Goal: Information Seeking & Learning: Learn about a topic

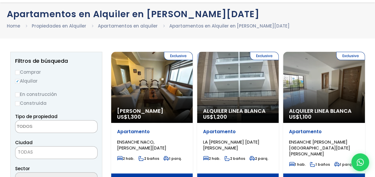
scroll to position [59, 0]
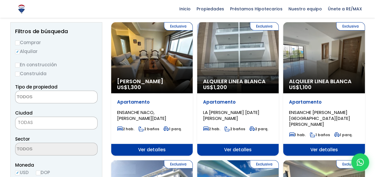
click at [35, 97] on textarea "Search" at bounding box center [43, 97] width 57 height 13
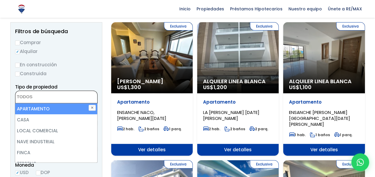
click at [28, 110] on li "APARTAMENTO" at bounding box center [56, 108] width 82 height 11
select select "apartment"
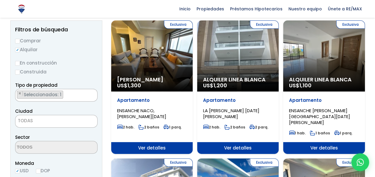
scroll to position [89, 0]
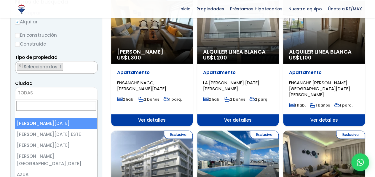
click at [41, 93] on span "TODAS" at bounding box center [56, 93] width 82 height 8
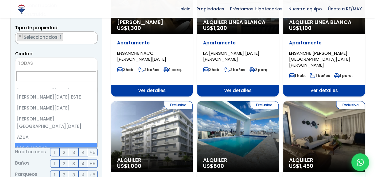
scroll to position [0, 0]
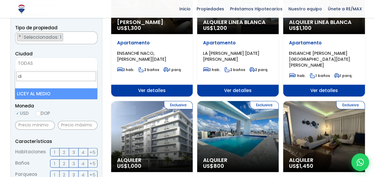
type input "d"
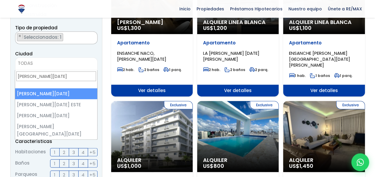
type input "[PERSON_NAME][DATE]"
select select "1"
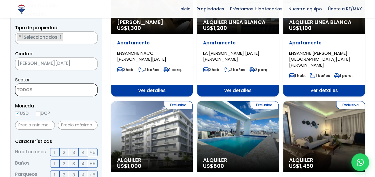
click at [79, 87] on span at bounding box center [56, 89] width 82 height 13
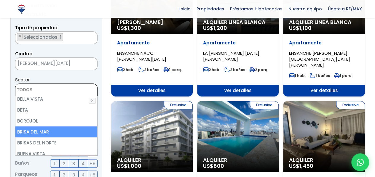
scroll to position [178, 0]
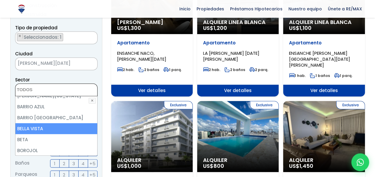
click at [55, 123] on li "BELLA VISTA" at bounding box center [56, 128] width 82 height 11
select select "150"
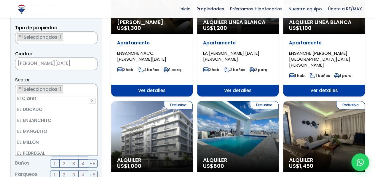
scroll to position [669, 0]
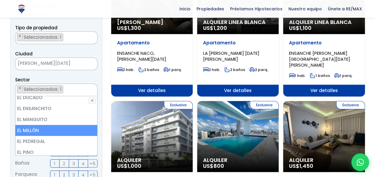
click at [43, 125] on li "EL MILLÓN" at bounding box center [56, 130] width 82 height 11
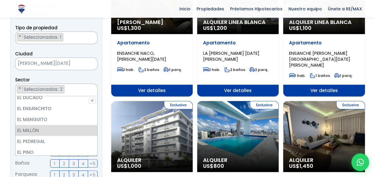
click at [44, 158] on li "EL PORTAL" at bounding box center [56, 163] width 82 height 11
click at [58, 158] on li "EL PORTAL" at bounding box center [56, 163] width 82 height 11
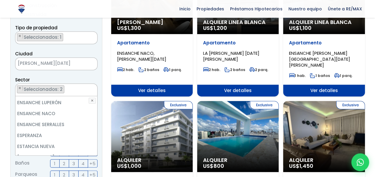
scroll to position [906, 0]
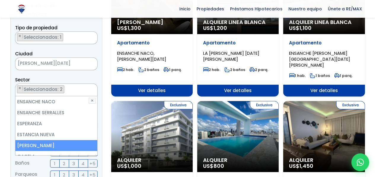
click at [61, 140] on li "[PERSON_NAME]" at bounding box center [56, 145] width 82 height 11
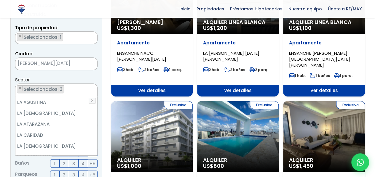
scroll to position [1202, 0]
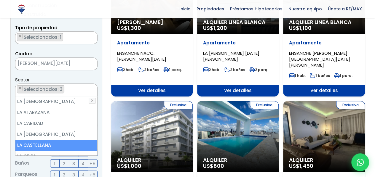
click at [35, 140] on li "LA CASTELLANA" at bounding box center [56, 145] width 82 height 11
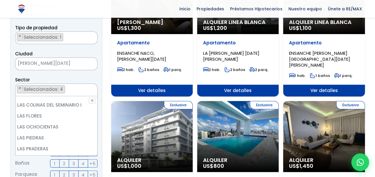
scroll to position [1498, 0]
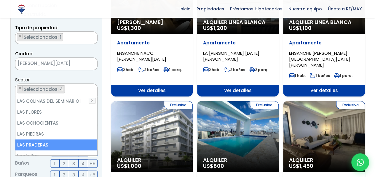
click at [42, 139] on li "LAS PRADERAS" at bounding box center [56, 144] width 82 height 11
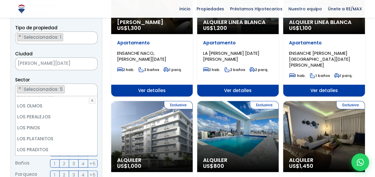
scroll to position [1759, 0]
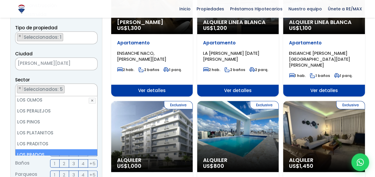
click at [30, 149] on li "LOS PRADOS" at bounding box center [56, 154] width 82 height 11
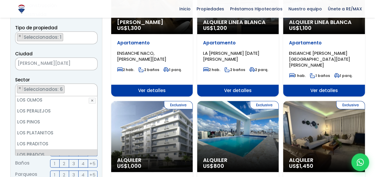
click at [95, 155] on ul "[DATE][PERSON_NAME] [PERSON_NAME] [DATE] [PERSON_NAME] AESA ALFIMAR [GEOGRAPHIC…" at bounding box center [56, 125] width 82 height 59
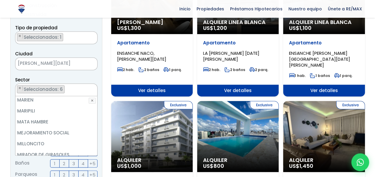
scroll to position [1984, 0]
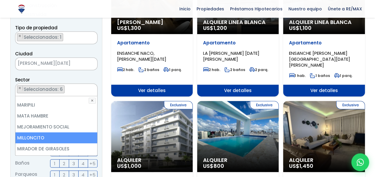
click at [29, 132] on li "MILLONCITO" at bounding box center [56, 137] width 82 height 11
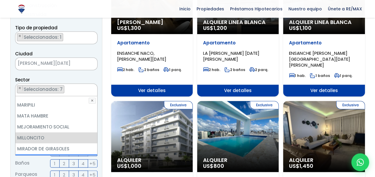
click at [47, 154] on li "MIRADOR NORTE" at bounding box center [56, 159] width 82 height 11
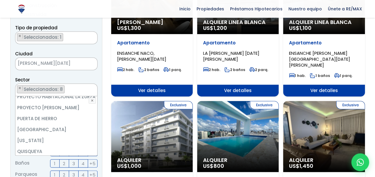
scroll to position [2244, 0]
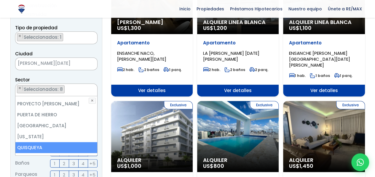
click at [45, 142] on li "QUISQUEYA" at bounding box center [56, 147] width 82 height 11
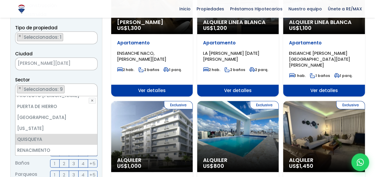
scroll to position [2256, 0]
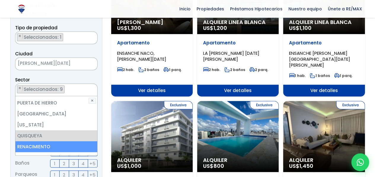
click at [47, 141] on li "RENACIMIENTO" at bounding box center [56, 146] width 82 height 11
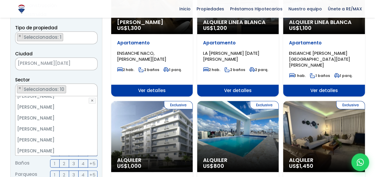
scroll to position [2826, 0]
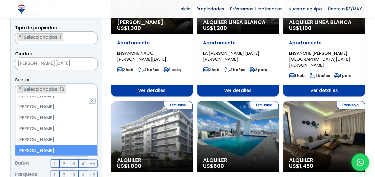
click at [92, 102] on button "✕" at bounding box center [92, 101] width 7 height 6
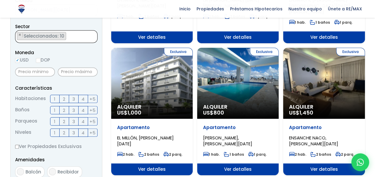
scroll to position [178, 0]
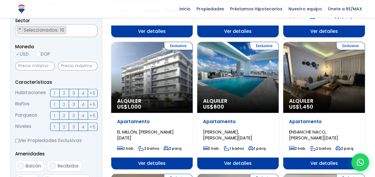
click at [37, 54] on input "DOP" at bounding box center [38, 54] width 5 height 5
radio input "true"
click at [39, 67] on input "text" at bounding box center [35, 66] width 40 height 9
type input "30,000"
click at [79, 67] on input "text" at bounding box center [78, 66] width 40 height 9
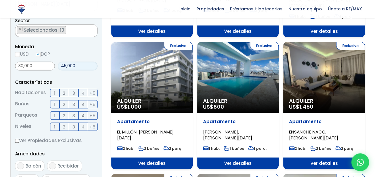
type input "45,000"
click at [64, 94] on span "2" at bounding box center [64, 92] width 2 height 7
click at [0, 0] on input "2" at bounding box center [0, 0] width 0 height 0
click at [66, 105] on label "2" at bounding box center [64, 104] width 9 height 8
click at [0, 0] on input "2" at bounding box center [0, 0] width 0 height 0
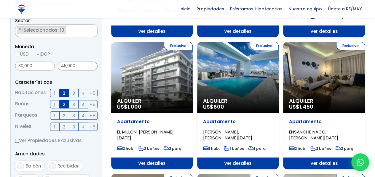
click at [63, 116] on span "2" at bounding box center [64, 115] width 2 height 7
click at [0, 0] on input "2" at bounding box center [0, 0] width 0 height 0
click at [56, 126] on label "1" at bounding box center [54, 127] width 9 height 8
click at [0, 0] on input "1" at bounding box center [0, 0] width 0 height 0
click at [61, 128] on label "2" at bounding box center [64, 127] width 9 height 8
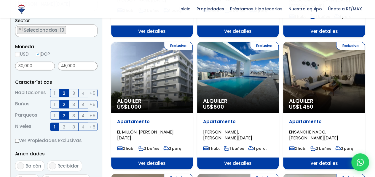
click at [0, 0] on input "2" at bounding box center [0, 0] width 0 height 0
click at [58, 117] on label "1" at bounding box center [54, 115] width 9 height 8
click at [0, 0] on input "1" at bounding box center [0, 0] width 0 height 0
click at [51, 114] on label "1" at bounding box center [54, 115] width 9 height 8
click at [0, 0] on input "1" at bounding box center [0, 0] width 0 height 0
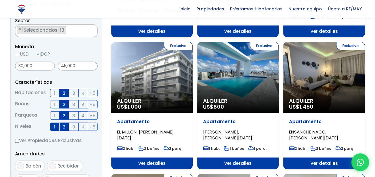
click at [71, 116] on label "3" at bounding box center [73, 115] width 9 height 8
click at [0, 0] on input "3" at bounding box center [0, 0] width 0 height 0
click at [70, 104] on label "3" at bounding box center [73, 104] width 9 height 8
click at [0, 0] on input "3" at bounding box center [0, 0] width 0 height 0
click at [73, 94] on span "3" at bounding box center [73, 92] width 3 height 7
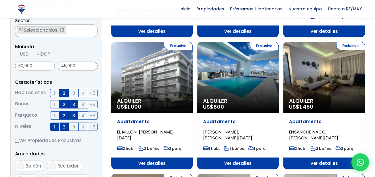
click at [0, 0] on input "3" at bounding box center [0, 0] width 0 height 0
click at [72, 116] on label "3" at bounding box center [73, 115] width 9 height 8
click at [0, 0] on input "3" at bounding box center [0, 0] width 0 height 0
click at [54, 115] on span "1" at bounding box center [54, 115] width 1 height 7
click at [0, 0] on input "1" at bounding box center [0, 0] width 0 height 0
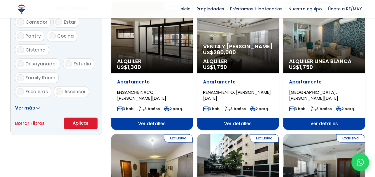
scroll to position [355, 0]
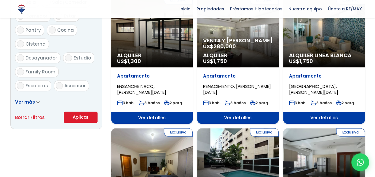
click at [36, 103] on span at bounding box center [38, 102] width 4 height 6
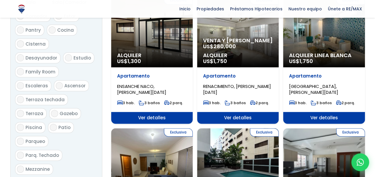
click at [20, 138] on input "Parqueo" at bounding box center [20, 141] width 7 height 7
checkbox input "true"
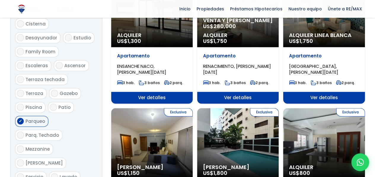
scroll to position [385, 0]
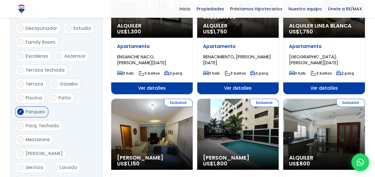
click at [20, 164] on input "Servicio" at bounding box center [20, 167] width 7 height 7
checkbox input "false"
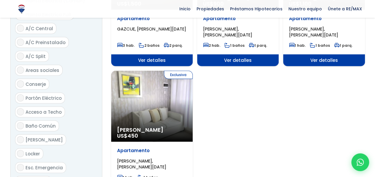
scroll to position [711, 0]
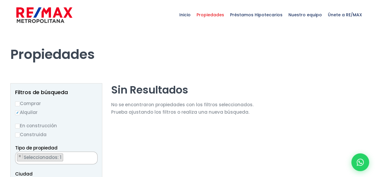
select select "150"
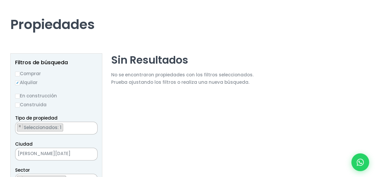
scroll to position [59, 0]
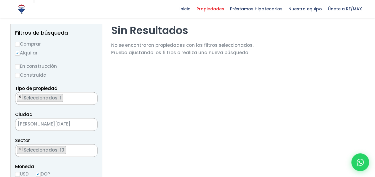
click at [20, 98] on span "×" at bounding box center [19, 96] width 3 height 5
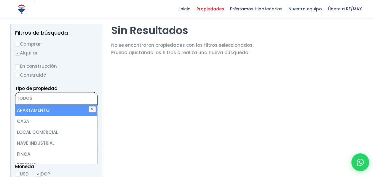
click at [39, 112] on li "APARTAMENTO" at bounding box center [56, 110] width 82 height 11
select select "apartment"
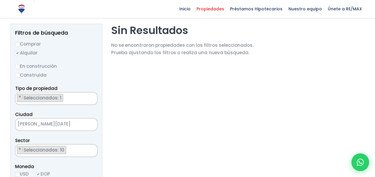
scroll to position [89, 0]
